Goal: Communication & Community: Ask a question

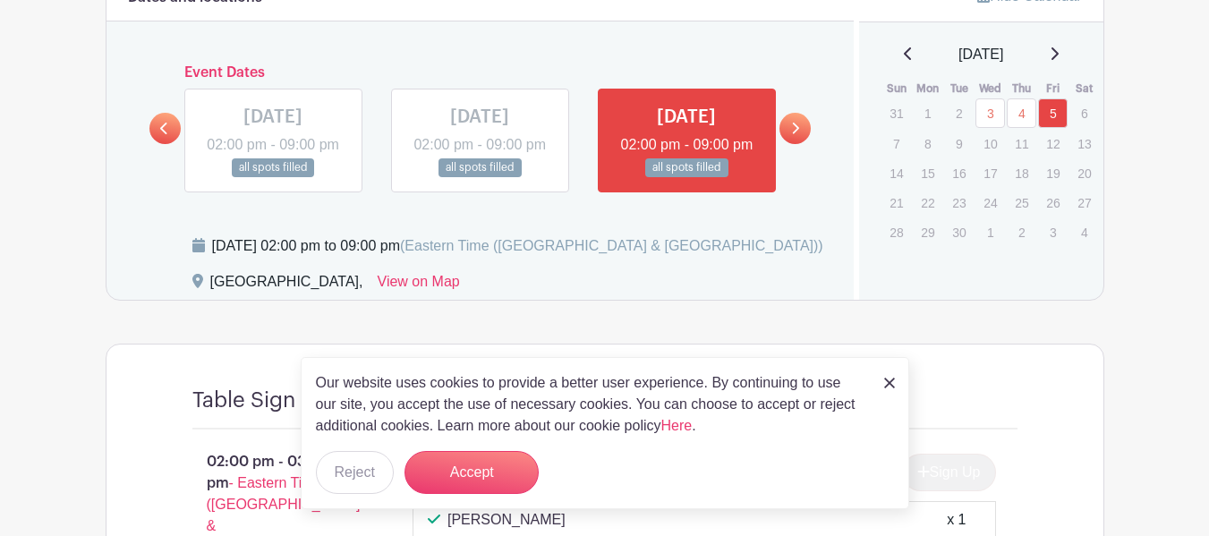
scroll to position [537, 0]
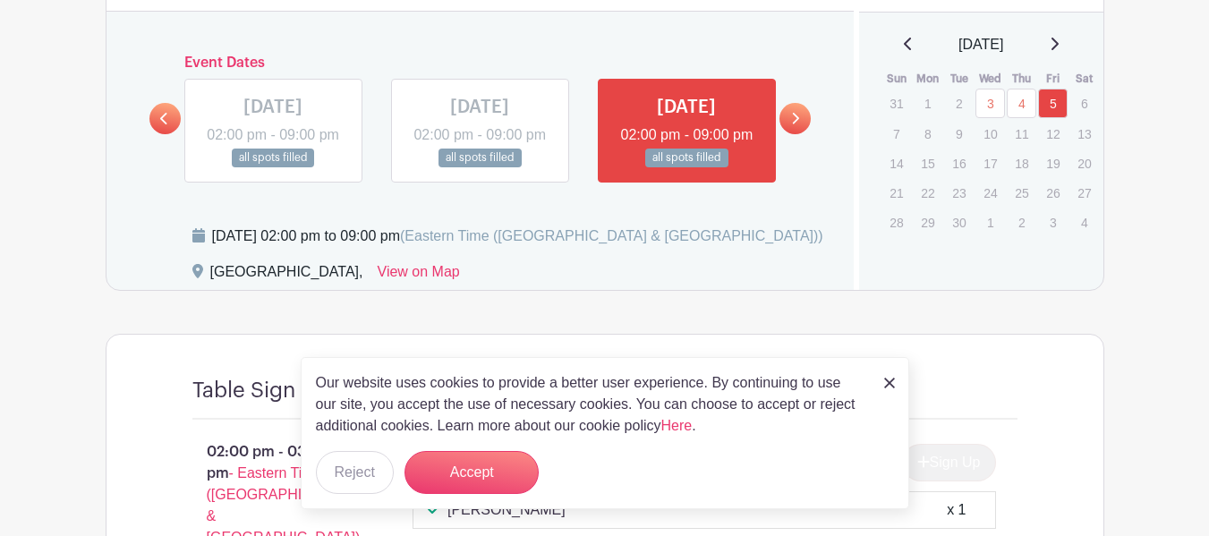
click at [792, 125] on icon at bounding box center [795, 118] width 8 height 13
click at [799, 125] on icon at bounding box center [795, 118] width 8 height 13
click at [457, 472] on button "Accept" at bounding box center [471, 472] width 134 height 43
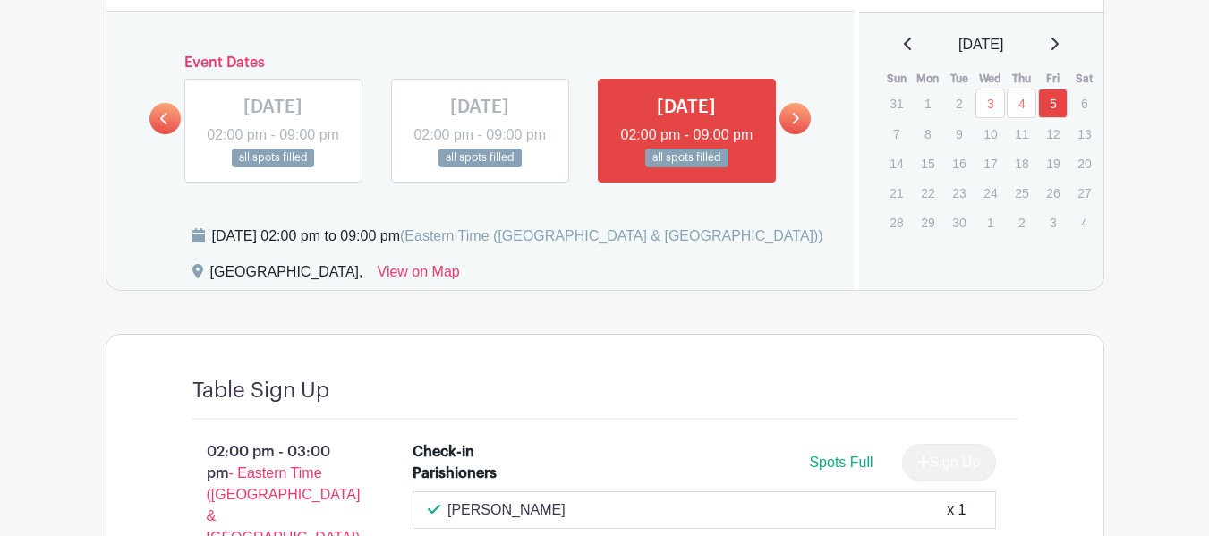
click at [924, 133] on p "8" at bounding box center [928, 134] width 30 height 28
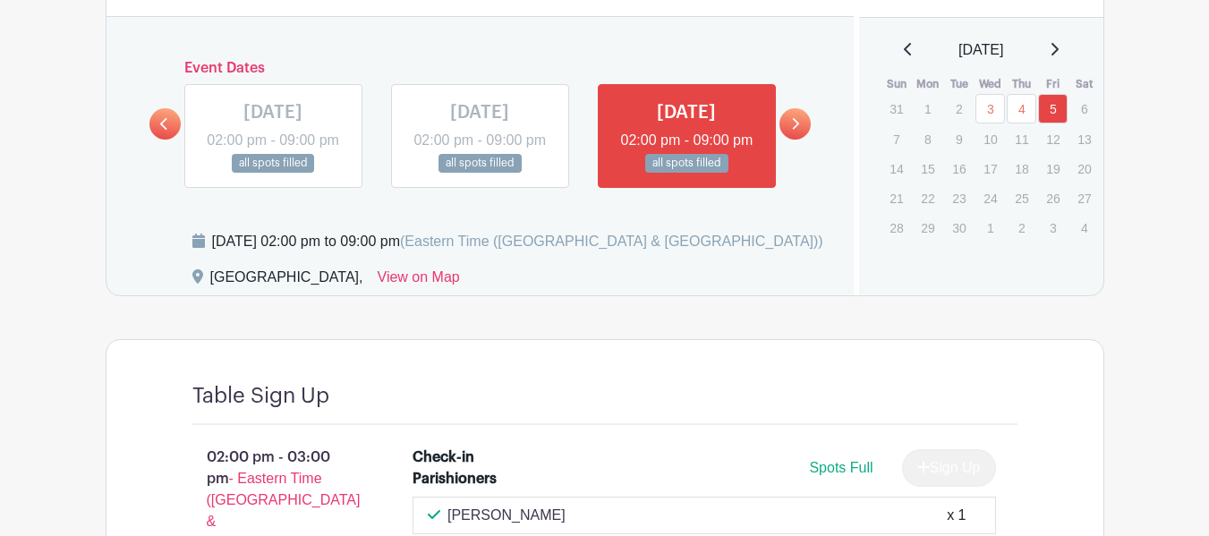
scroll to position [471, 0]
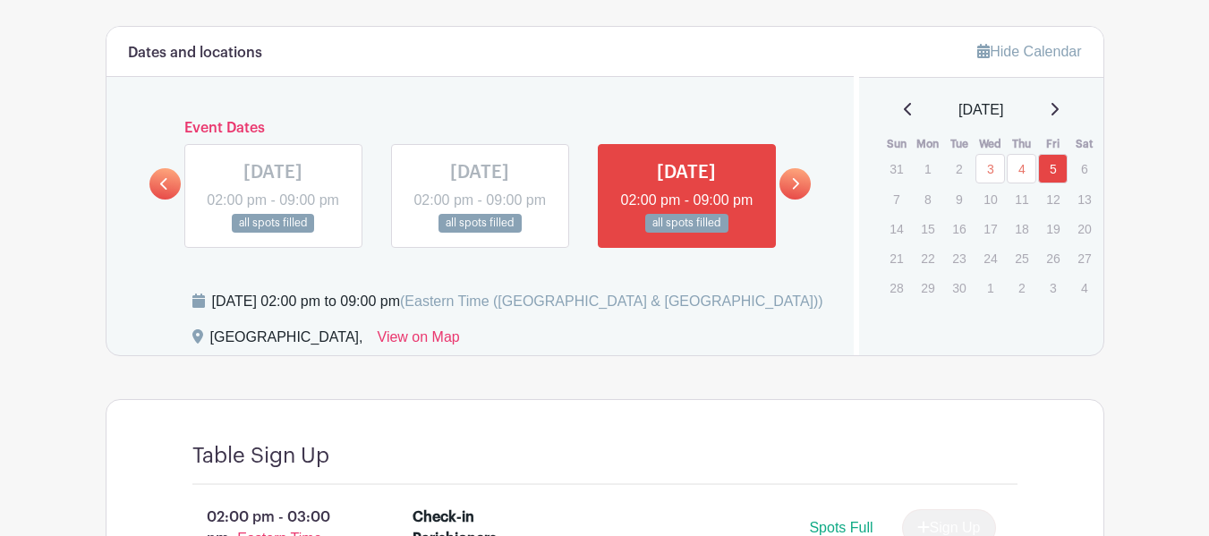
click at [787, 191] on link at bounding box center [794, 183] width 31 height 31
click at [794, 190] on icon at bounding box center [796, 184] width 7 height 12
click at [929, 193] on p "8" at bounding box center [928, 199] width 30 height 28
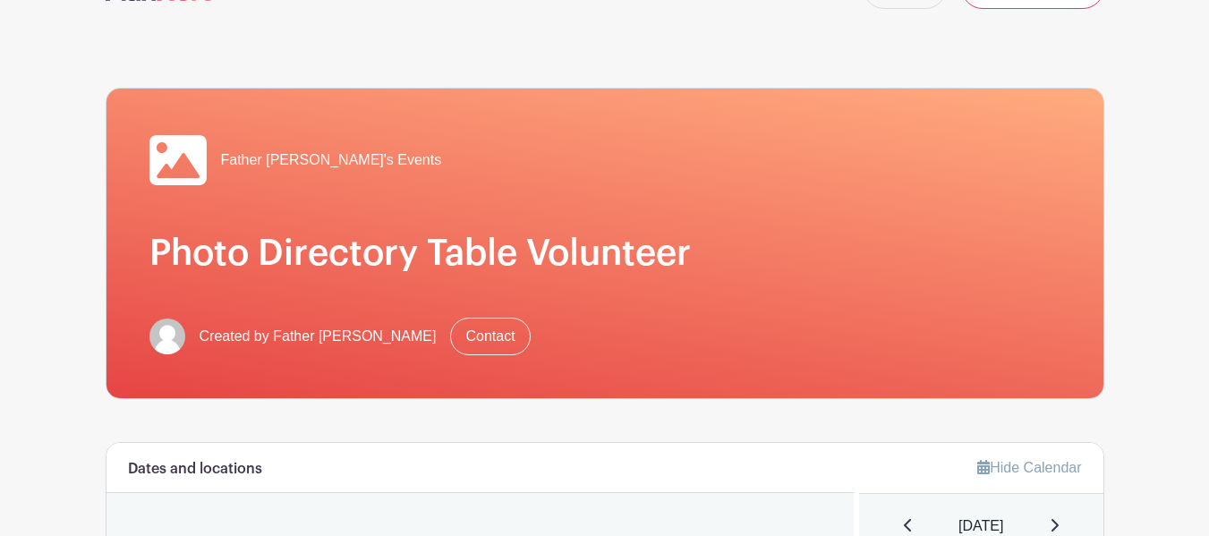
scroll to position [0, 0]
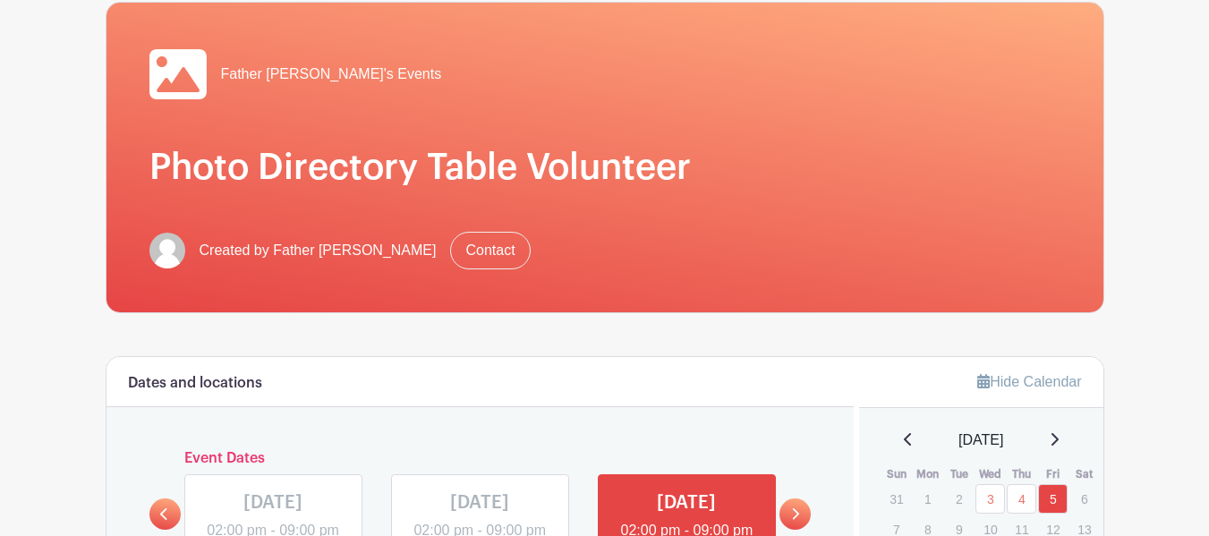
scroll to position [179, 0]
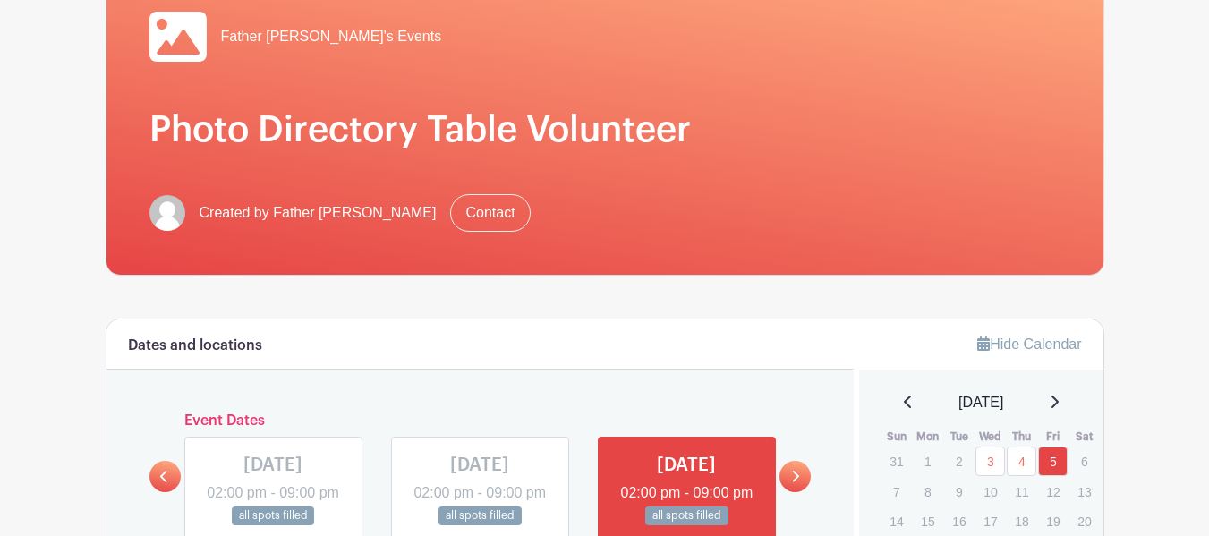
click at [977, 348] on icon at bounding box center [983, 343] width 13 height 14
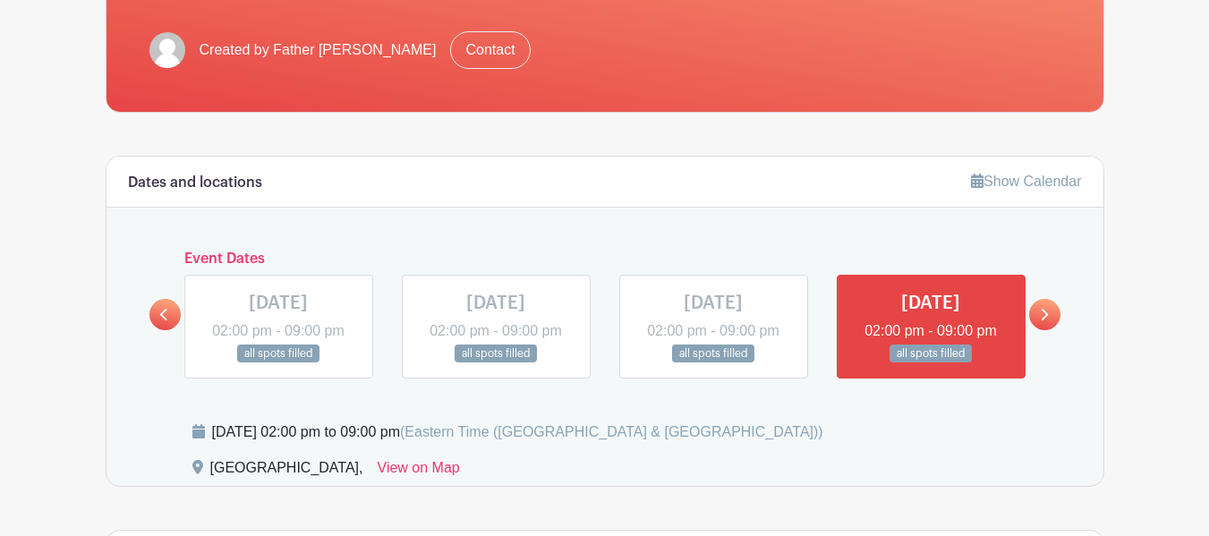
scroll to position [358, 0]
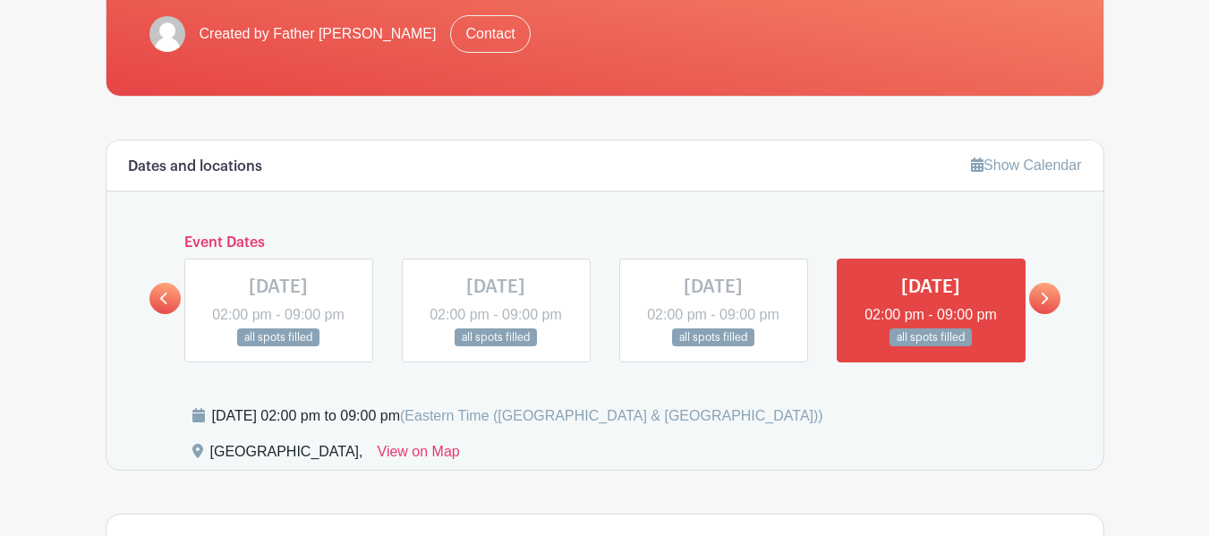
click at [1044, 304] on icon at bounding box center [1044, 299] width 7 height 12
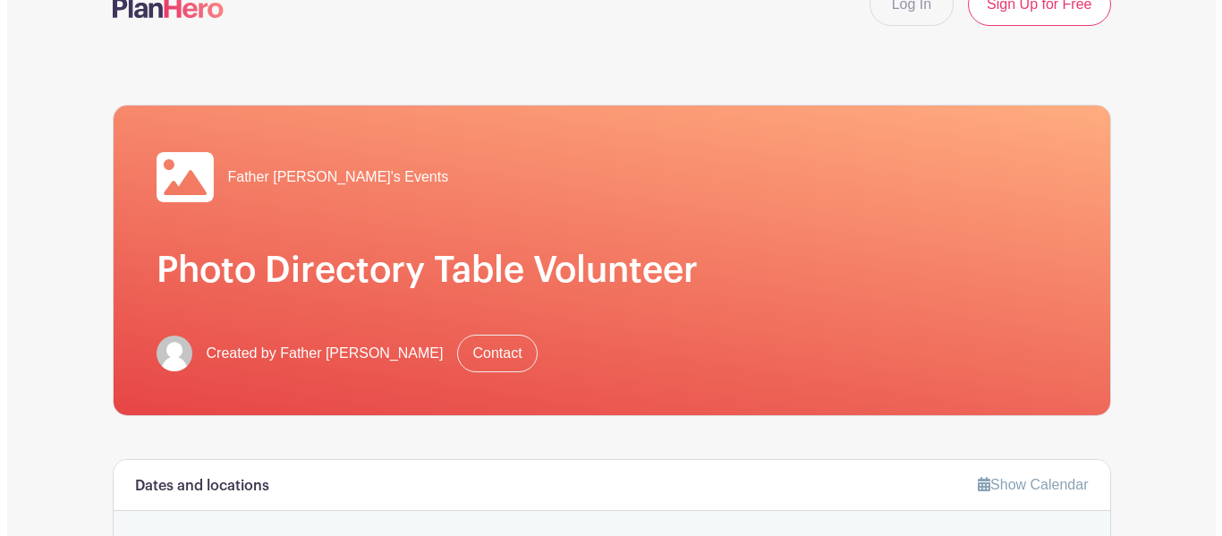
scroll to position [25, 0]
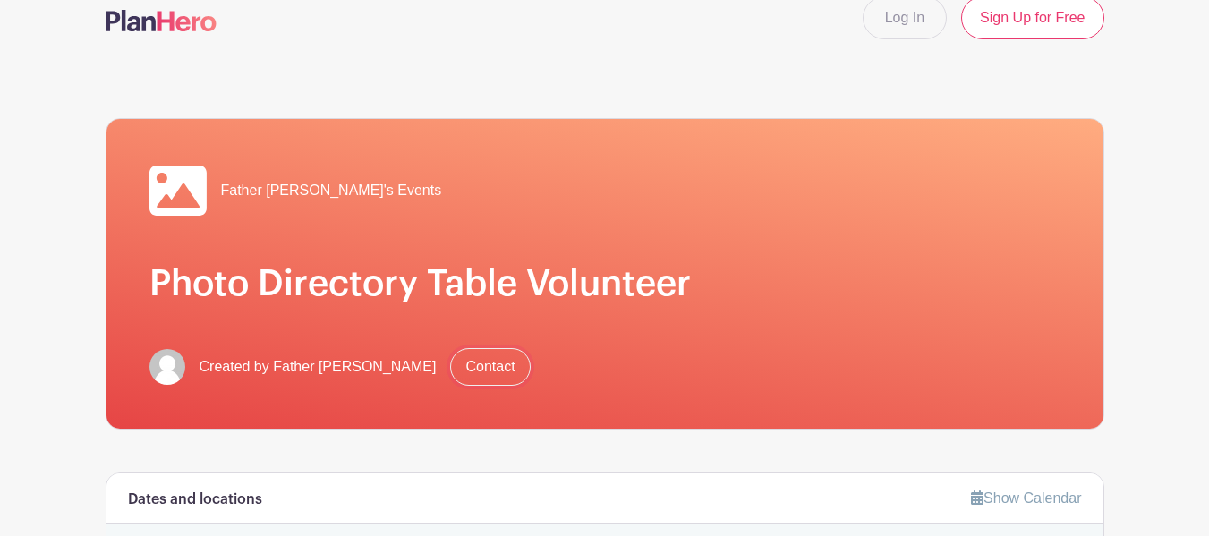
click at [457, 372] on link "Contact" at bounding box center [490, 367] width 80 height 38
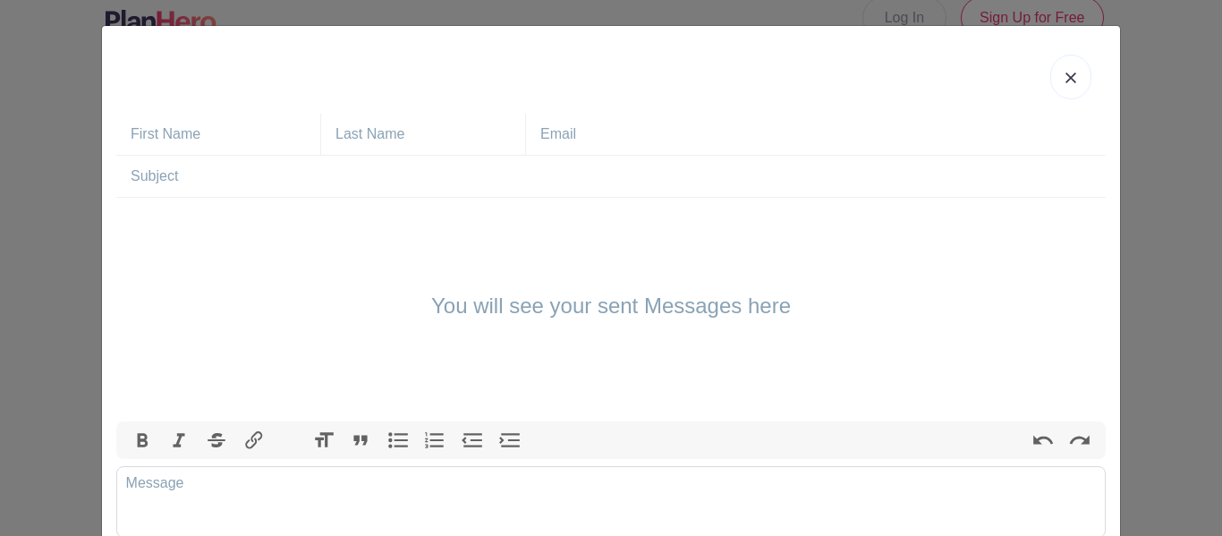
click at [250, 129] on input "text" at bounding box center [226, 134] width 190 height 41
type input "Jim"
type input "Nelson"
type input "jimwnelson46@gmail.com"
click at [194, 170] on input "text" at bounding box center [618, 176] width 975 height 41
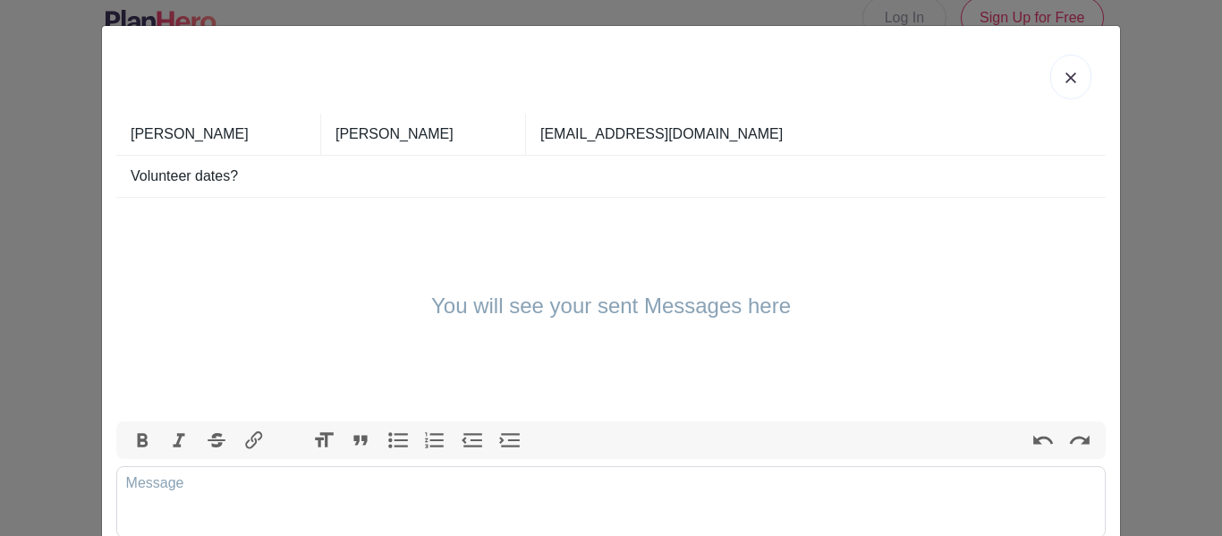
type input "Volunteer dates?"
click at [186, 295] on div "You will see your sent Messages here" at bounding box center [610, 310] width 989 height 224
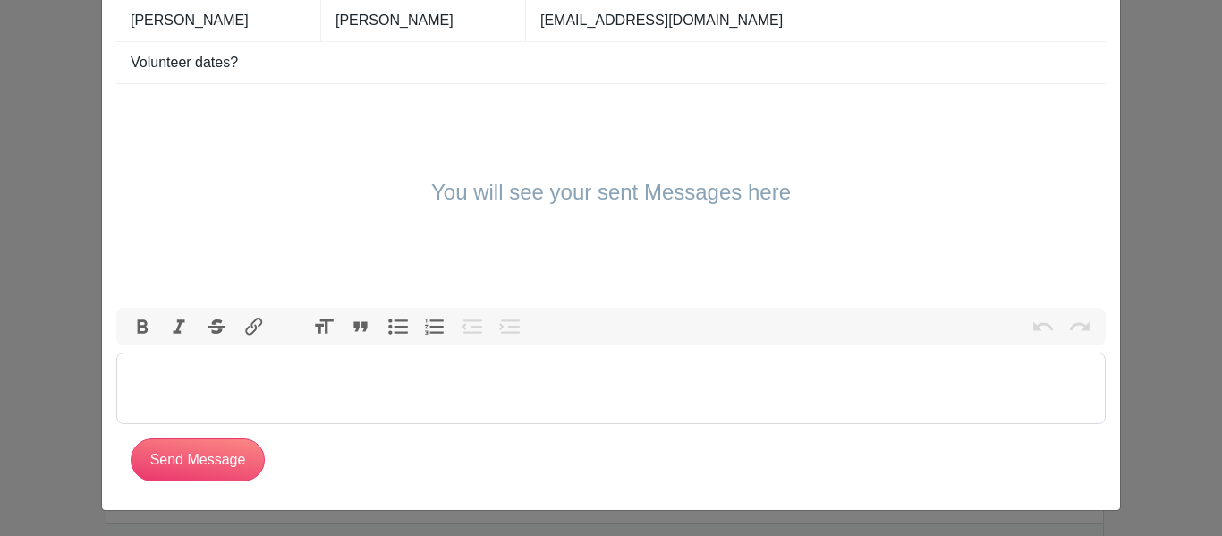
click at [177, 395] on trix-editor at bounding box center [610, 388] width 989 height 72
type trix-editor "<div>K</div>"
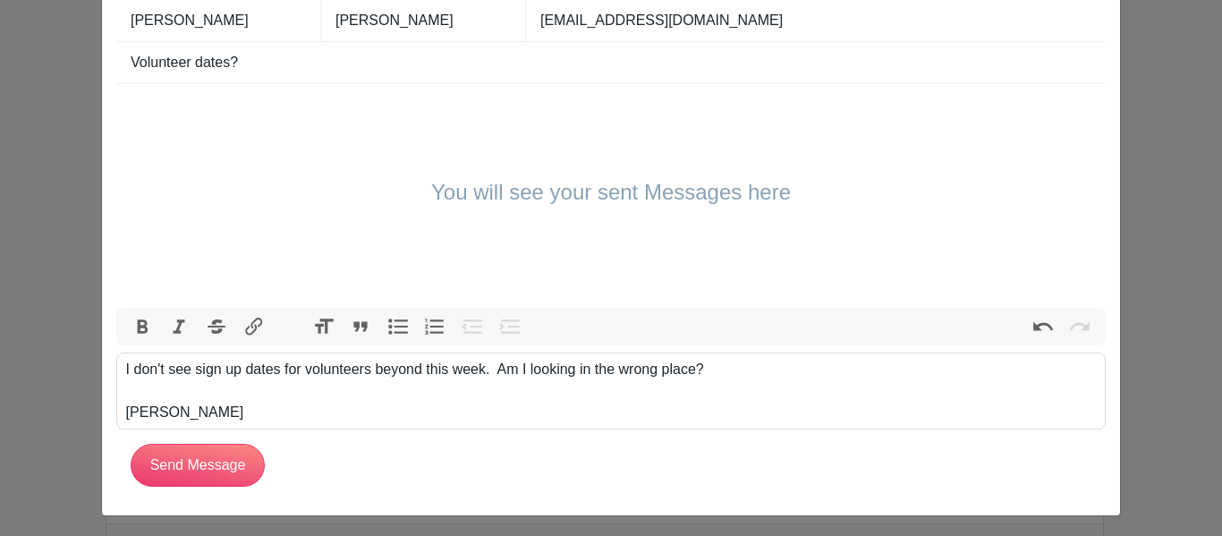
click at [149, 360] on div "I don't see sign up dates for volunteers beyond this week. Am I looking in the …" at bounding box center [611, 391] width 971 height 64
click at [175, 417] on div "I don't see sign up dates for volunteers beyond this week. Am I looking in the …" at bounding box center [611, 391] width 971 height 64
type trix-editor "<div>I don't see sign up dates for volunteers beyond this week.&nbsp; Am I look…"
click at [180, 461] on input "Send Message" at bounding box center [198, 465] width 134 height 43
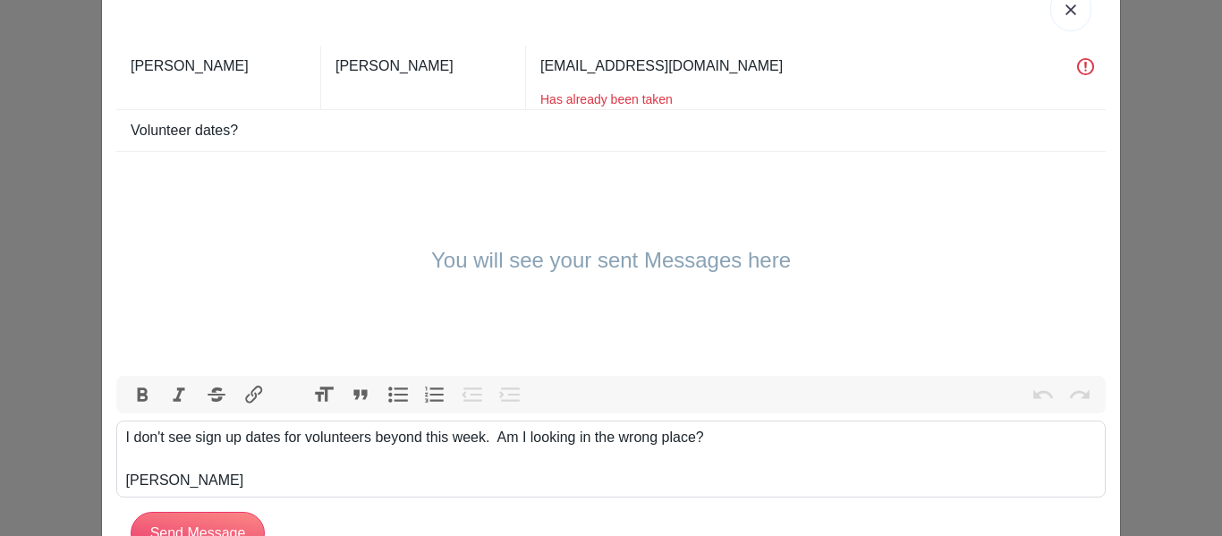
scroll to position [0, 0]
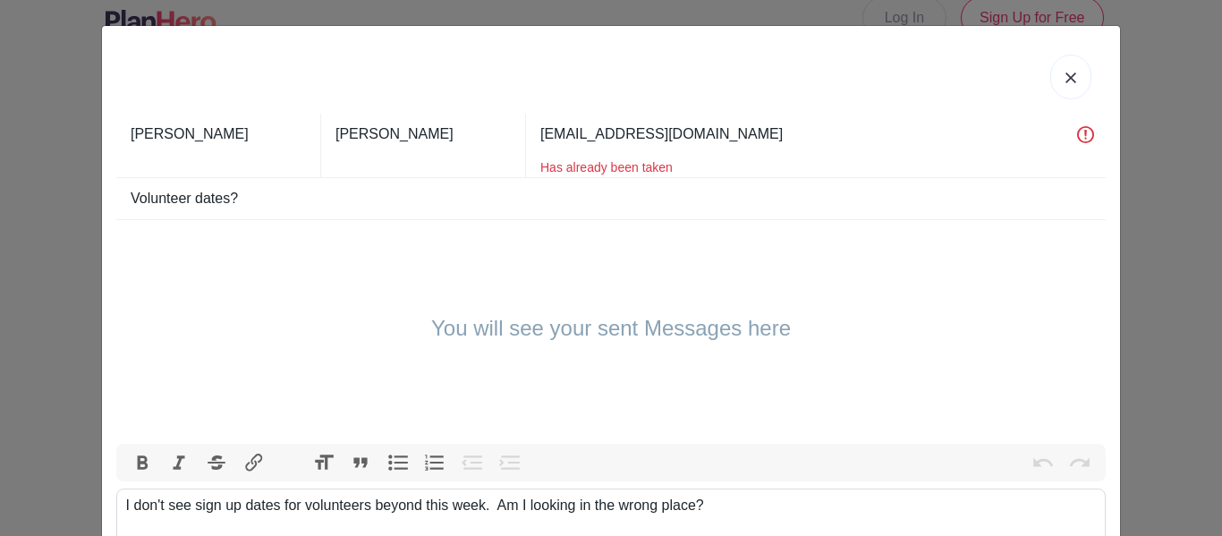
click at [549, 332] on h4 "You will see your sent Messages here" at bounding box center [611, 329] width 360 height 26
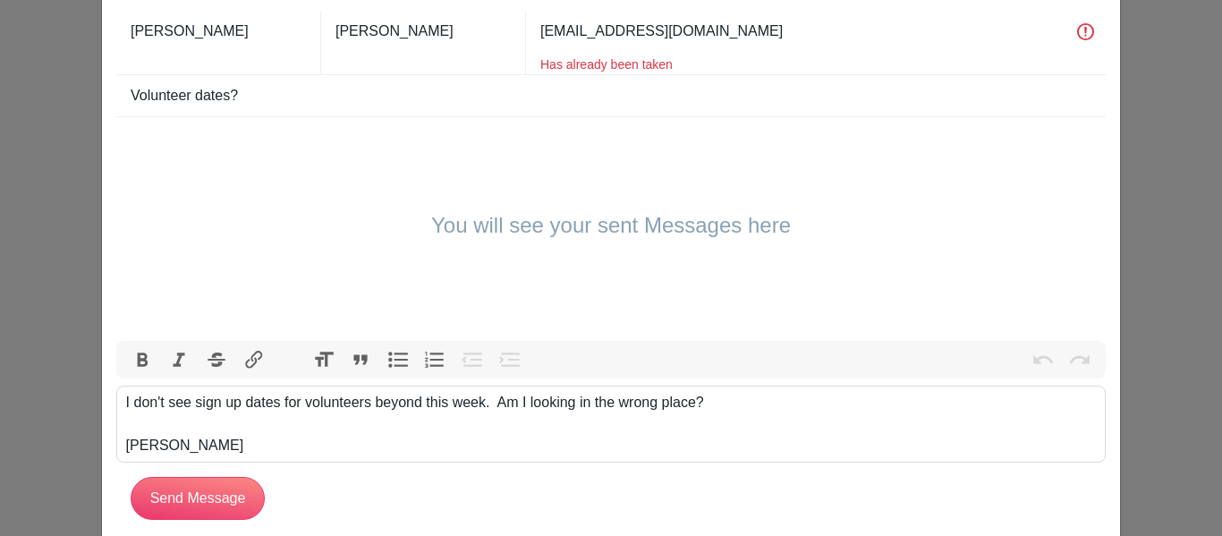
scroll to position [141, 0]
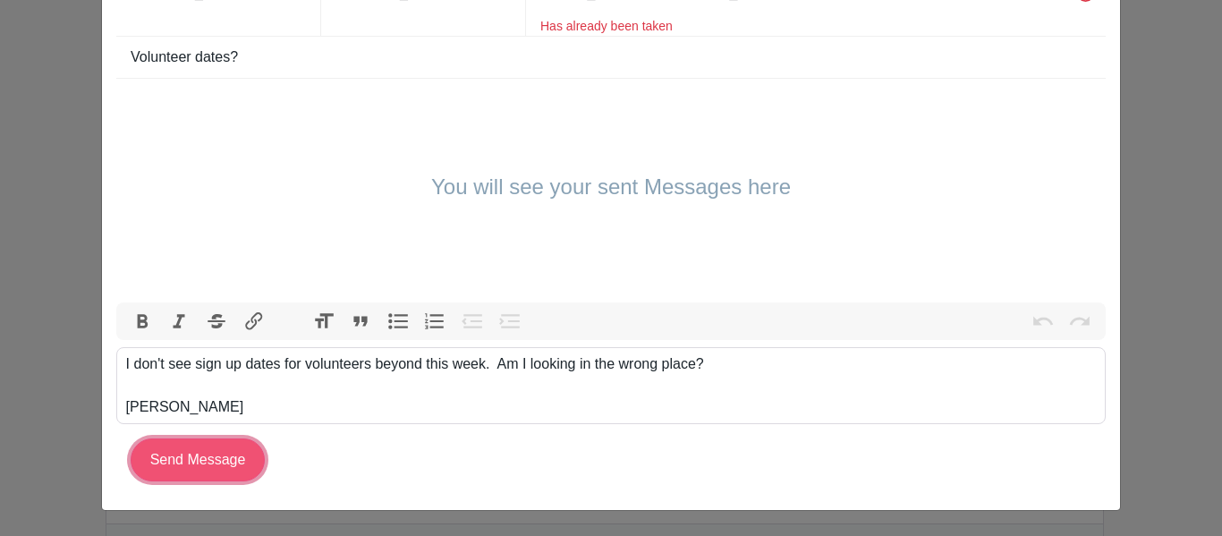
click at [196, 462] on input "Send Message" at bounding box center [198, 459] width 134 height 43
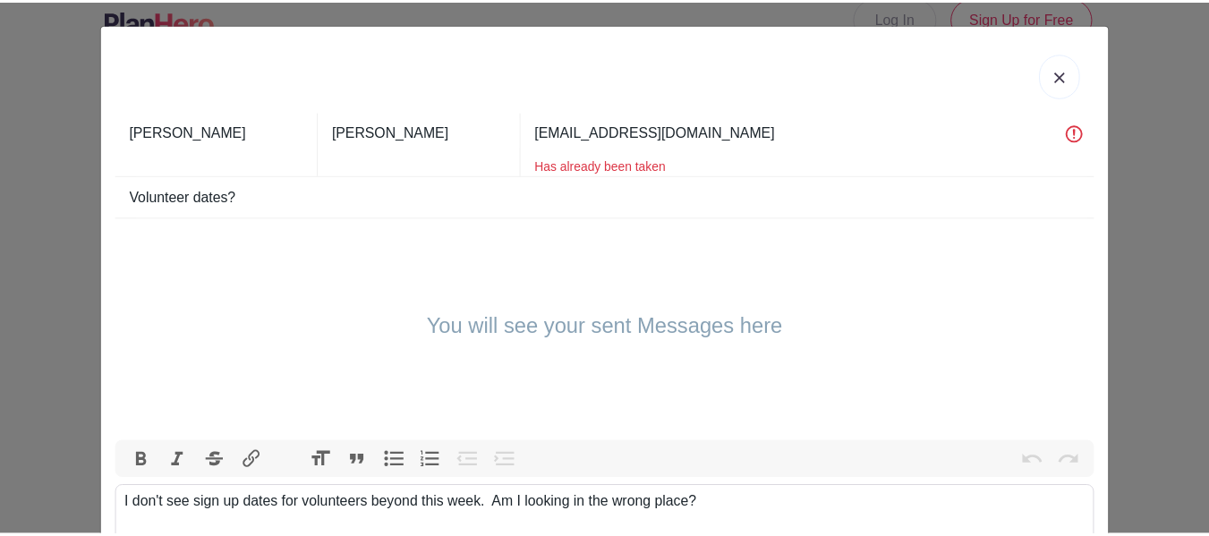
scroll to position [0, 0]
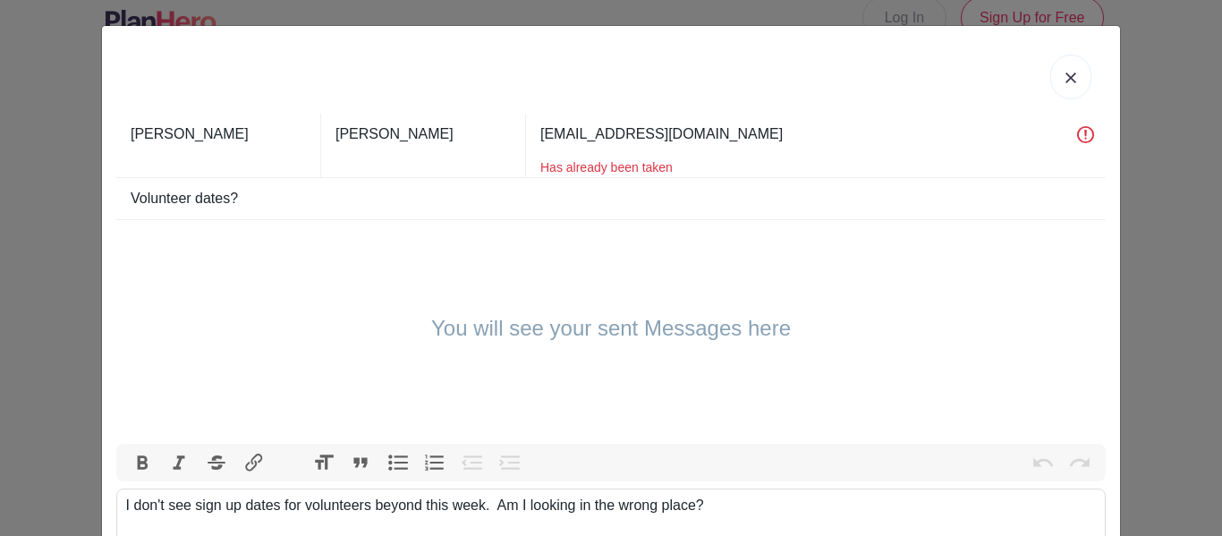
click at [1066, 81] on img at bounding box center [1071, 77] width 11 height 11
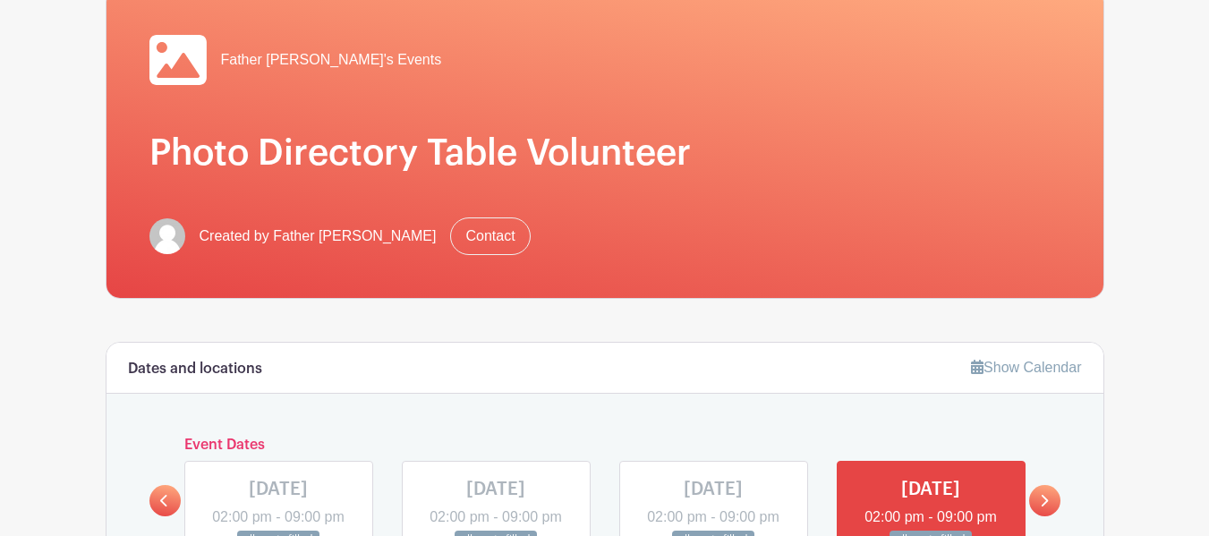
scroll to position [293, 0]
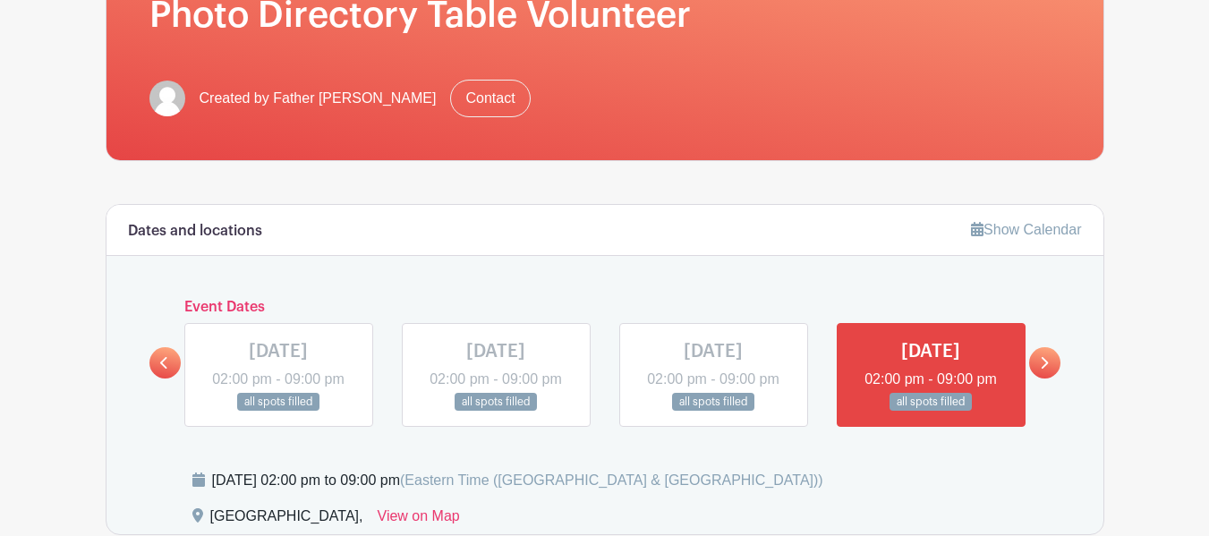
click at [1039, 373] on link at bounding box center [1044, 362] width 31 height 31
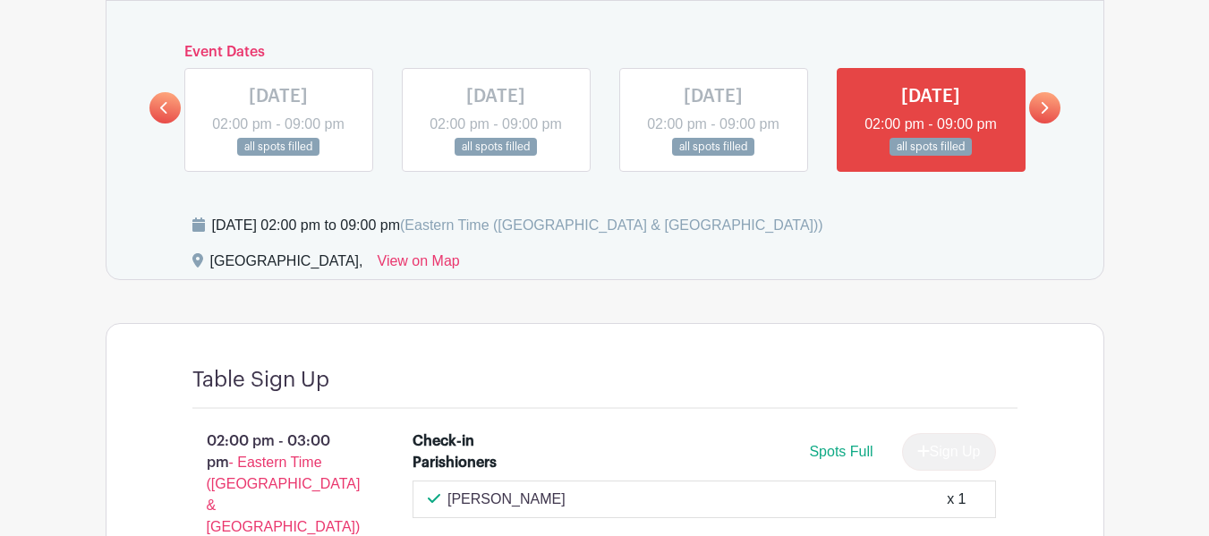
scroll to position [562, 0]
